Goal: Information Seeking & Learning: Check status

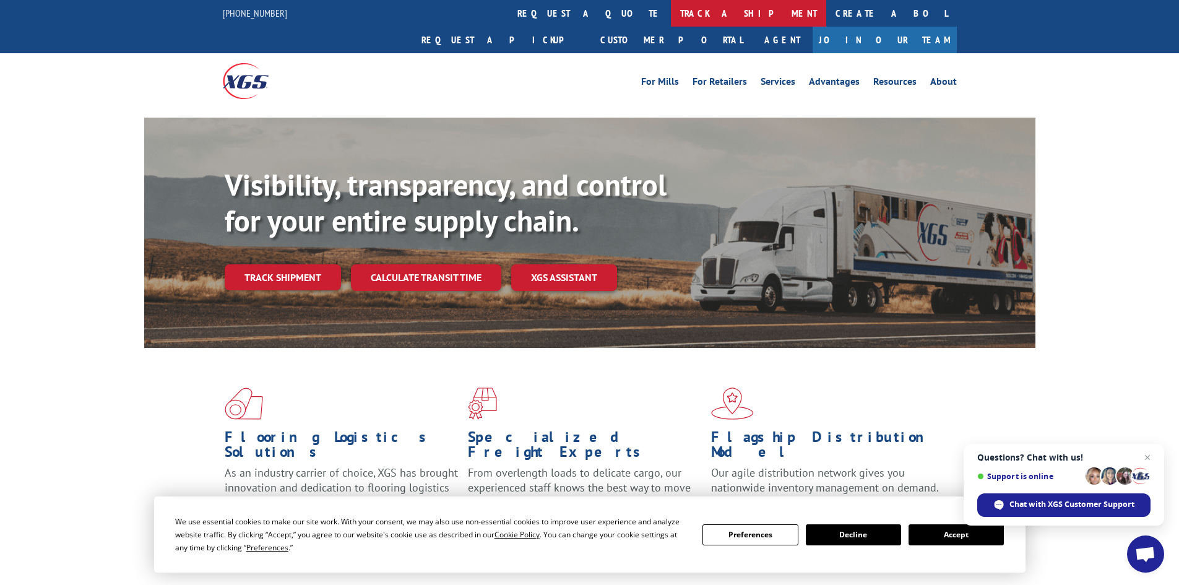
click at [671, 7] on link "track a shipment" at bounding box center [748, 13] width 155 height 27
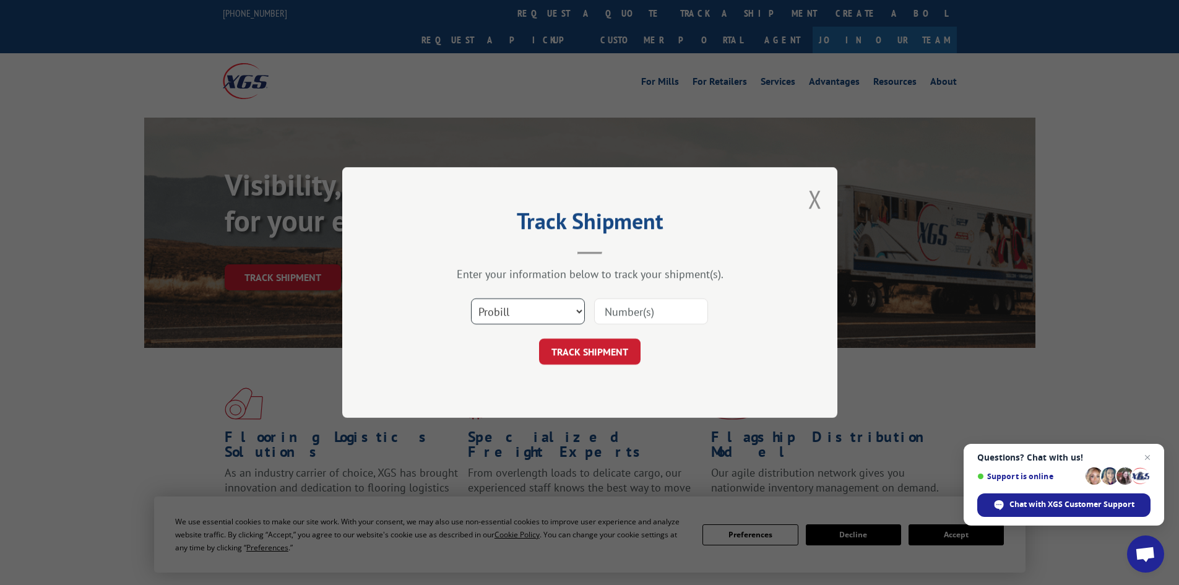
click at [544, 314] on select "Select category... Probill BOL PO" at bounding box center [528, 311] width 114 height 26
select select "bol"
click at [471, 298] on select "Select category... Probill BOL PO" at bounding box center [528, 311] width 114 height 26
paste input "7051808"
type input "7051808"
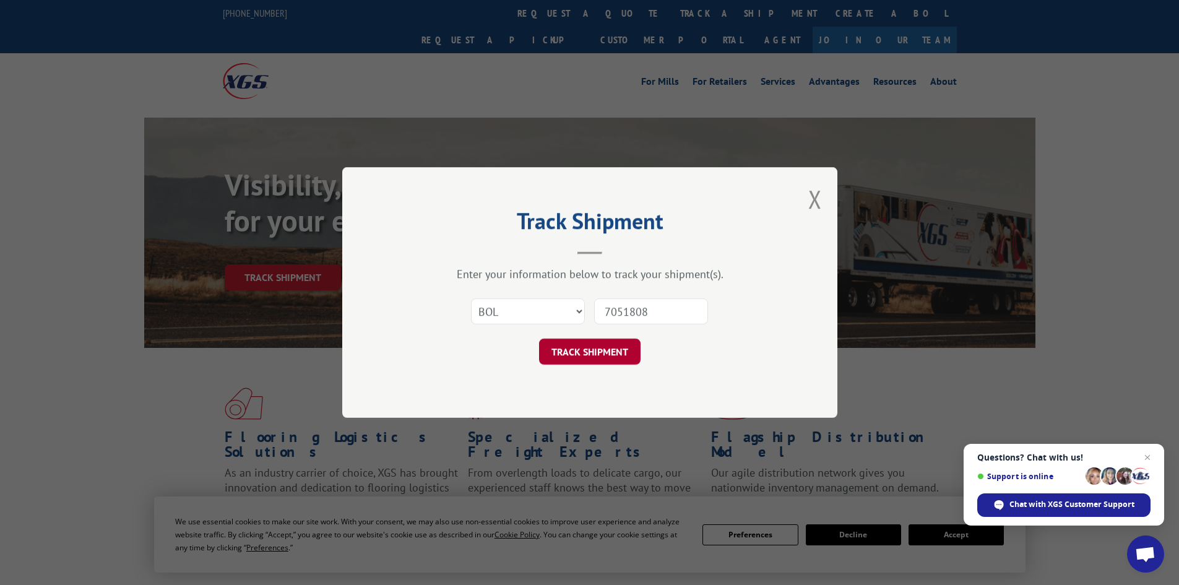
click at [596, 350] on button "TRACK SHIPMENT" at bounding box center [589, 351] width 101 height 26
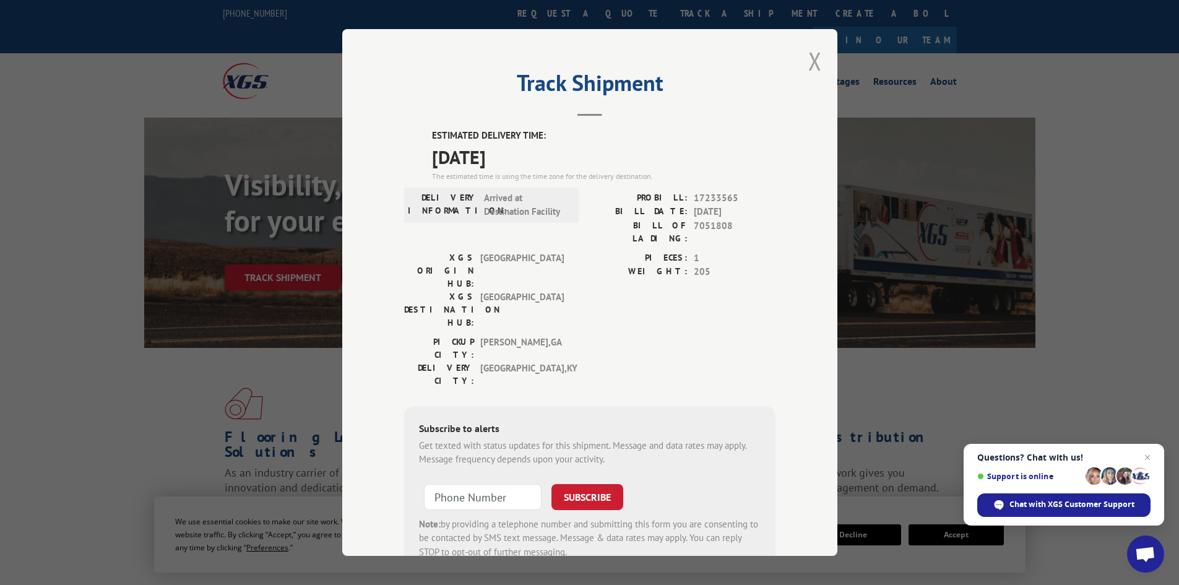
click at [811, 60] on button "Close modal" at bounding box center [815, 61] width 14 height 33
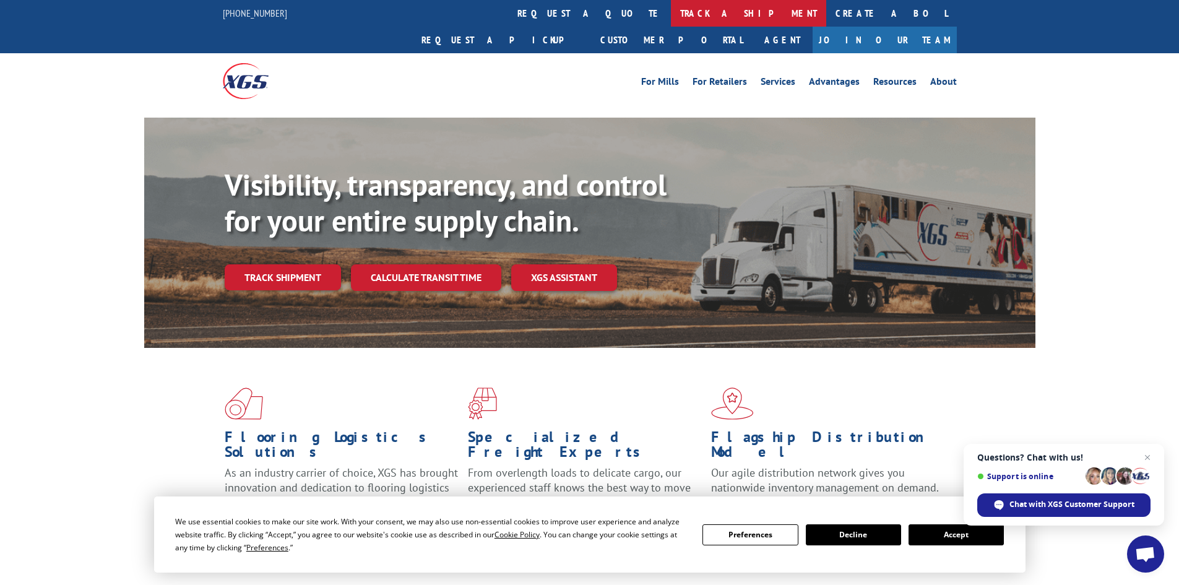
click at [671, 11] on link "track a shipment" at bounding box center [748, 13] width 155 height 27
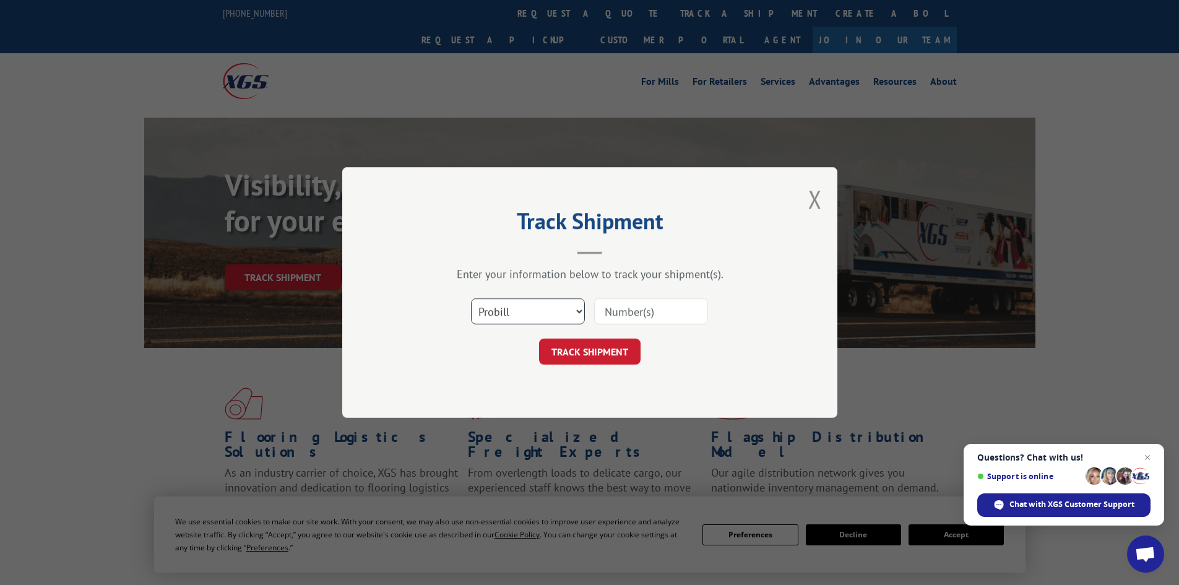
click at [539, 311] on select "Select category... Probill BOL PO" at bounding box center [528, 311] width 114 height 26
select select "bol"
click at [471, 298] on select "Select category... Probill BOL PO" at bounding box center [528, 311] width 114 height 26
paste input "5528434"
type input "5528434"
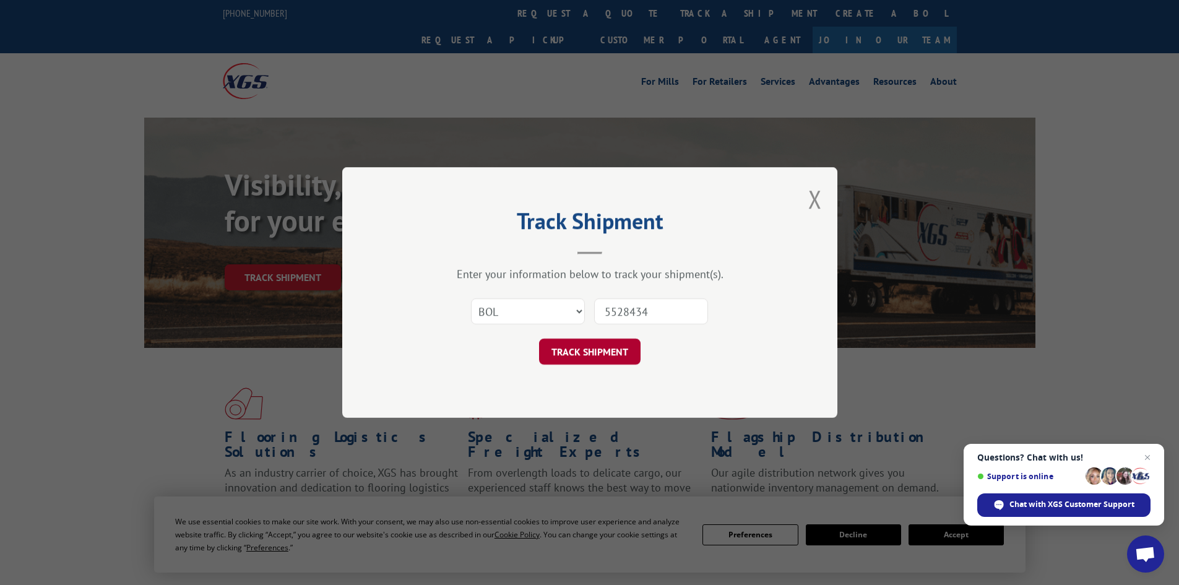
click at [596, 354] on button "TRACK SHIPMENT" at bounding box center [589, 351] width 101 height 26
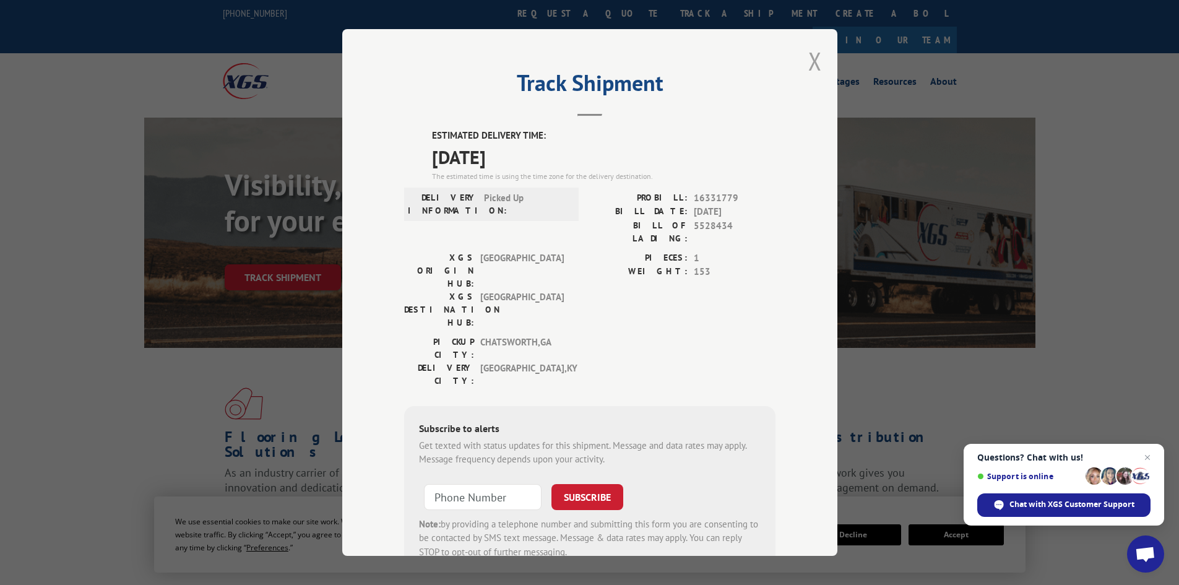
click at [810, 60] on button "Close modal" at bounding box center [815, 61] width 14 height 33
